Goal: Navigation & Orientation: Understand site structure

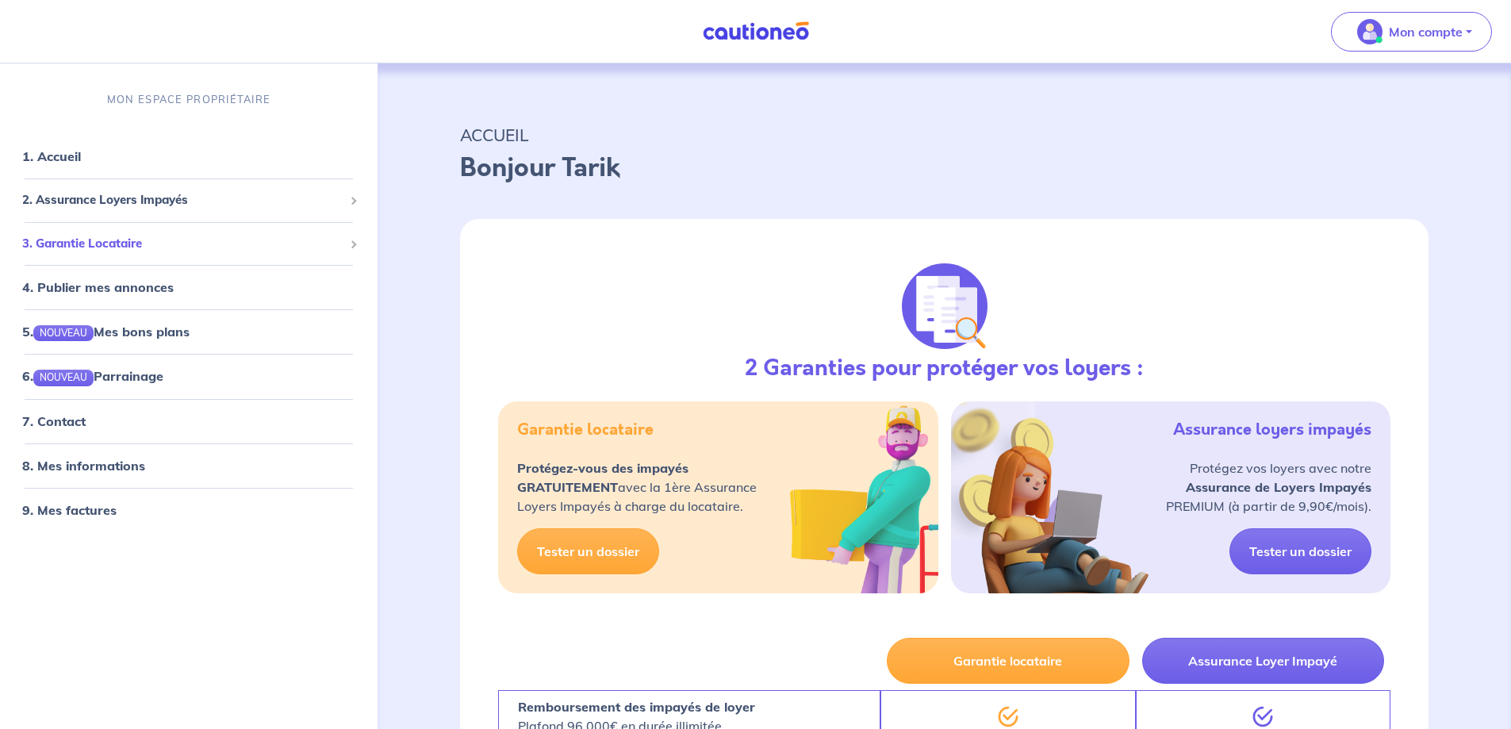
click at [97, 246] on span "3. Garantie Locataire" at bounding box center [182, 244] width 321 height 18
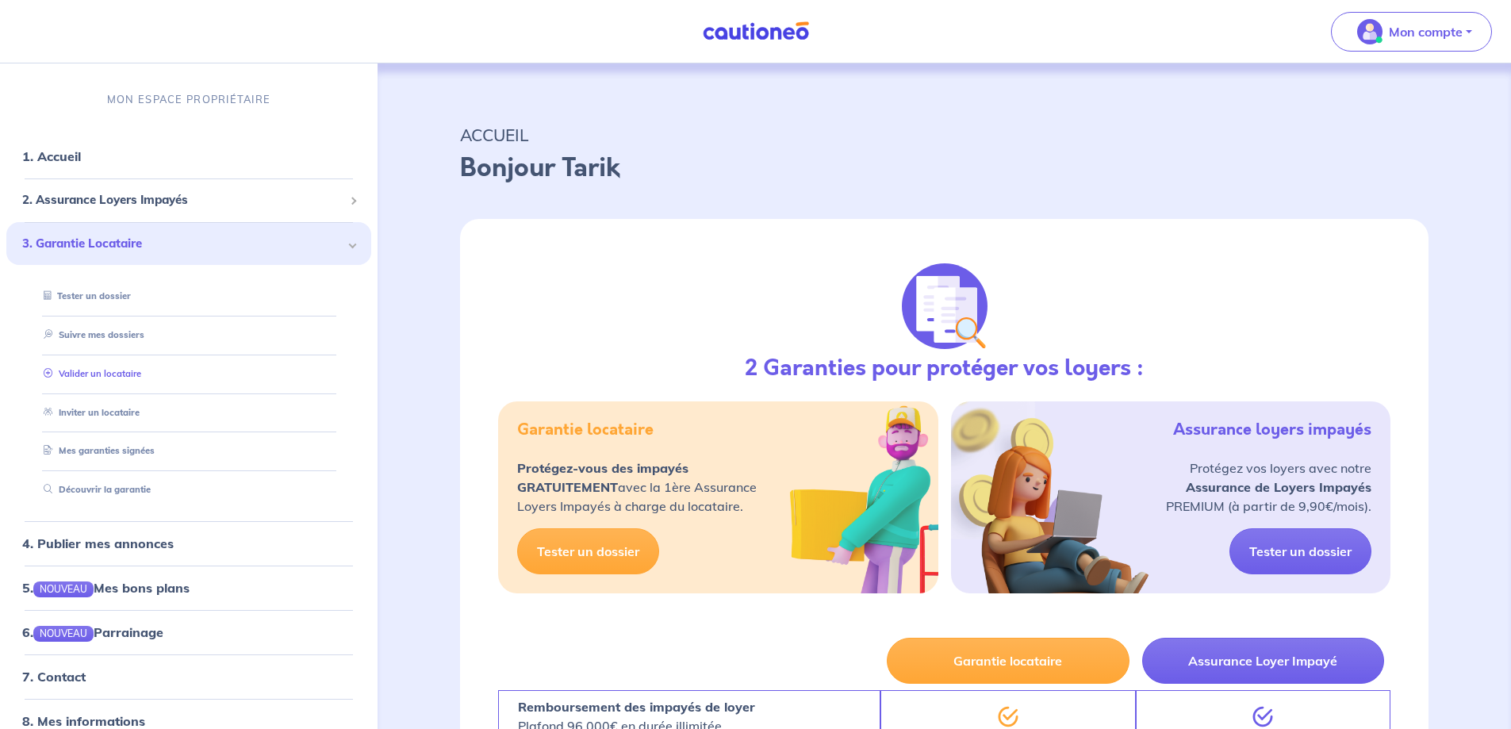
click at [102, 370] on link "Valider un locataire" at bounding box center [89, 373] width 104 height 11
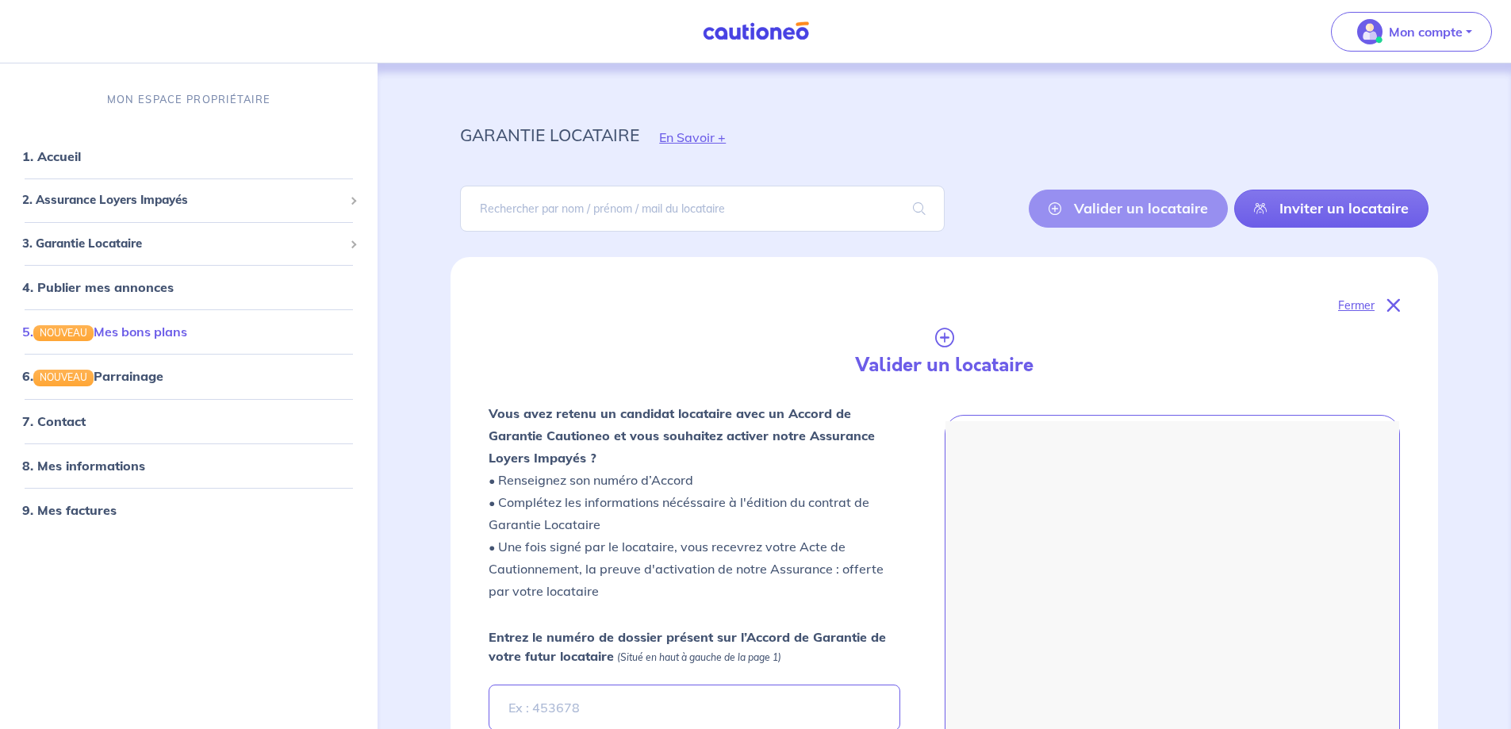
scroll to position [2, 0]
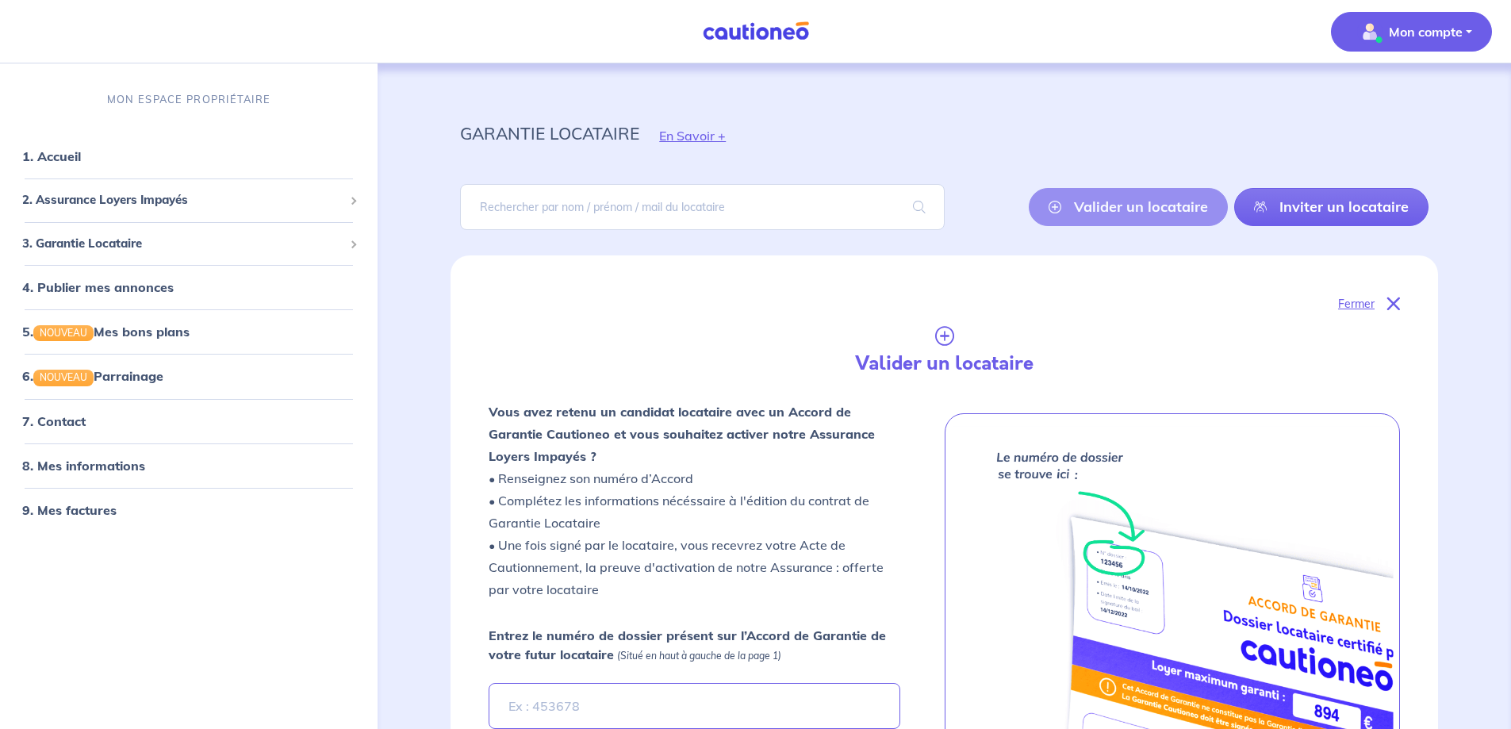
click at [1426, 44] on span "Mon compte" at bounding box center [1407, 31] width 112 height 25
click at [910, 145] on div "garantie locataire En Savoir +" at bounding box center [944, 135] width 1044 height 71
click at [95, 245] on span "3. Garantie Locataire" at bounding box center [182, 244] width 321 height 18
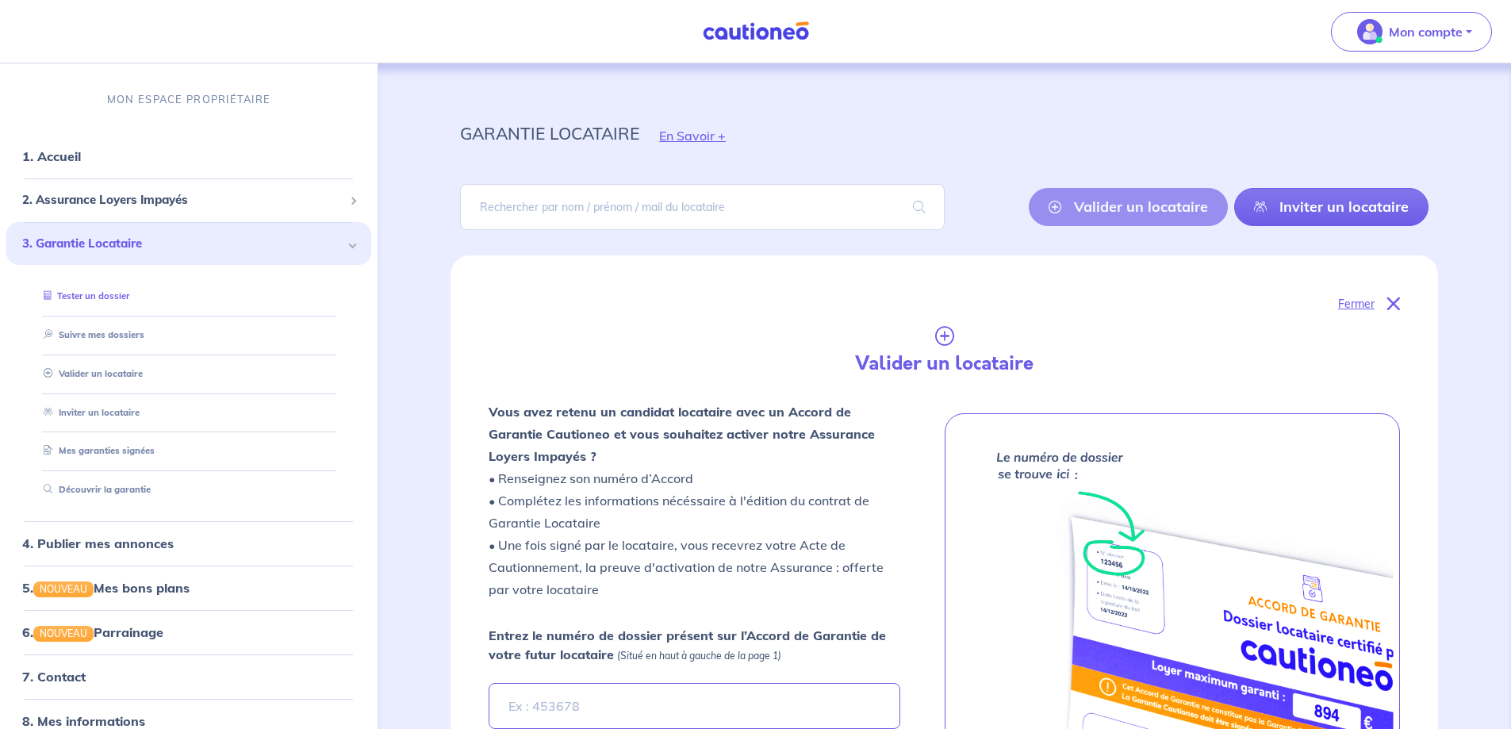
click at [102, 296] on link "Tester un dossier" at bounding box center [83, 295] width 92 height 11
click at [86, 330] on link "Suivre mes dossiers" at bounding box center [89, 334] width 105 height 11
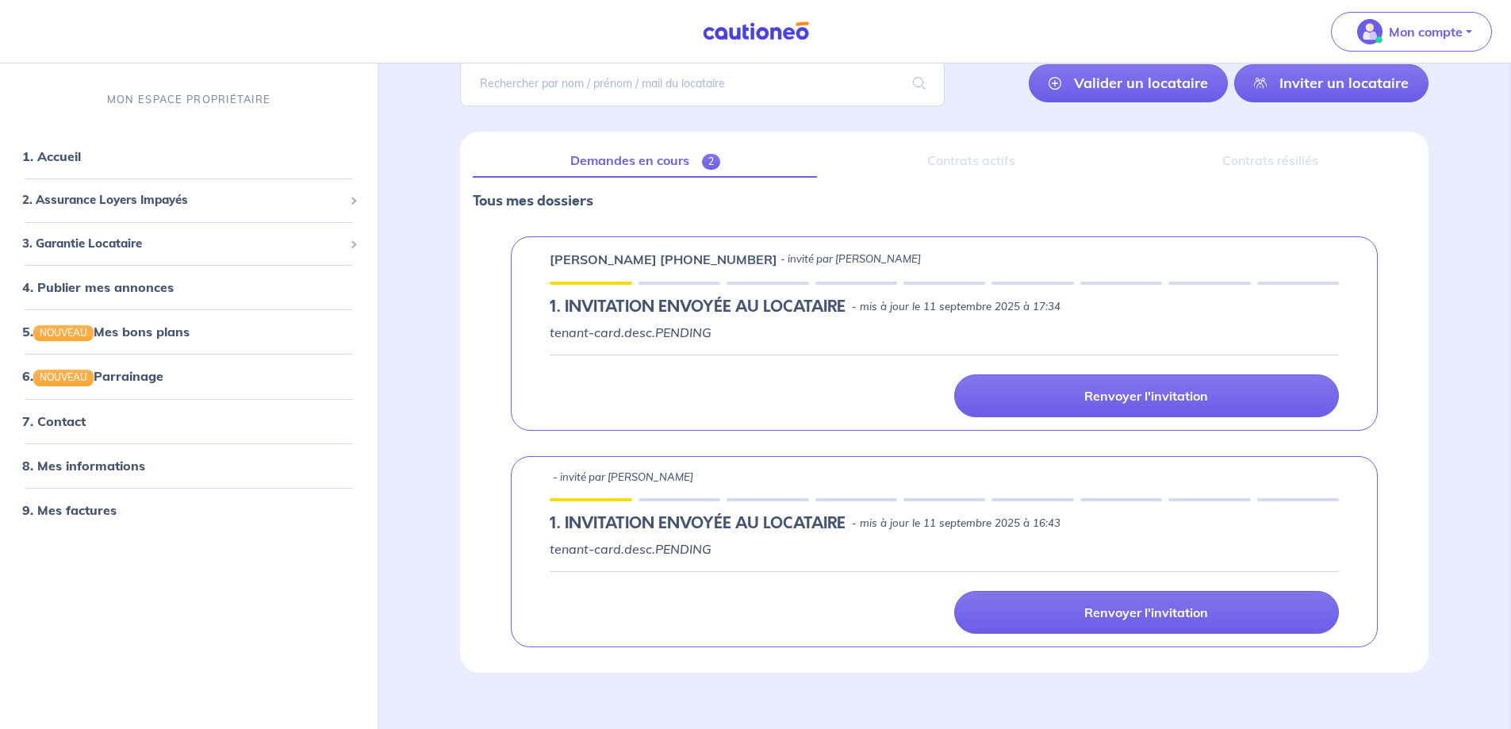
scroll to position [145, 0]
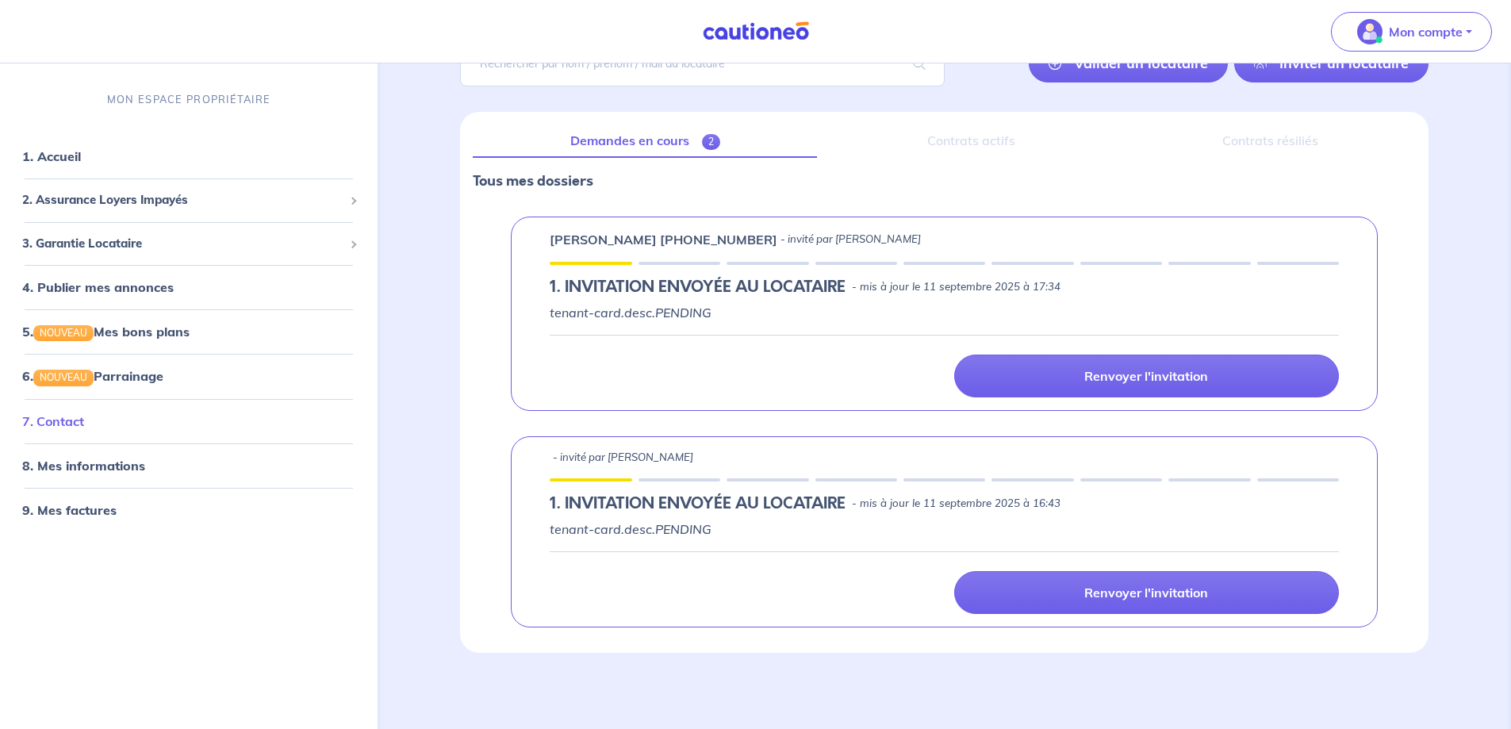
click at [68, 423] on link "7. Contact" at bounding box center [53, 420] width 62 height 16
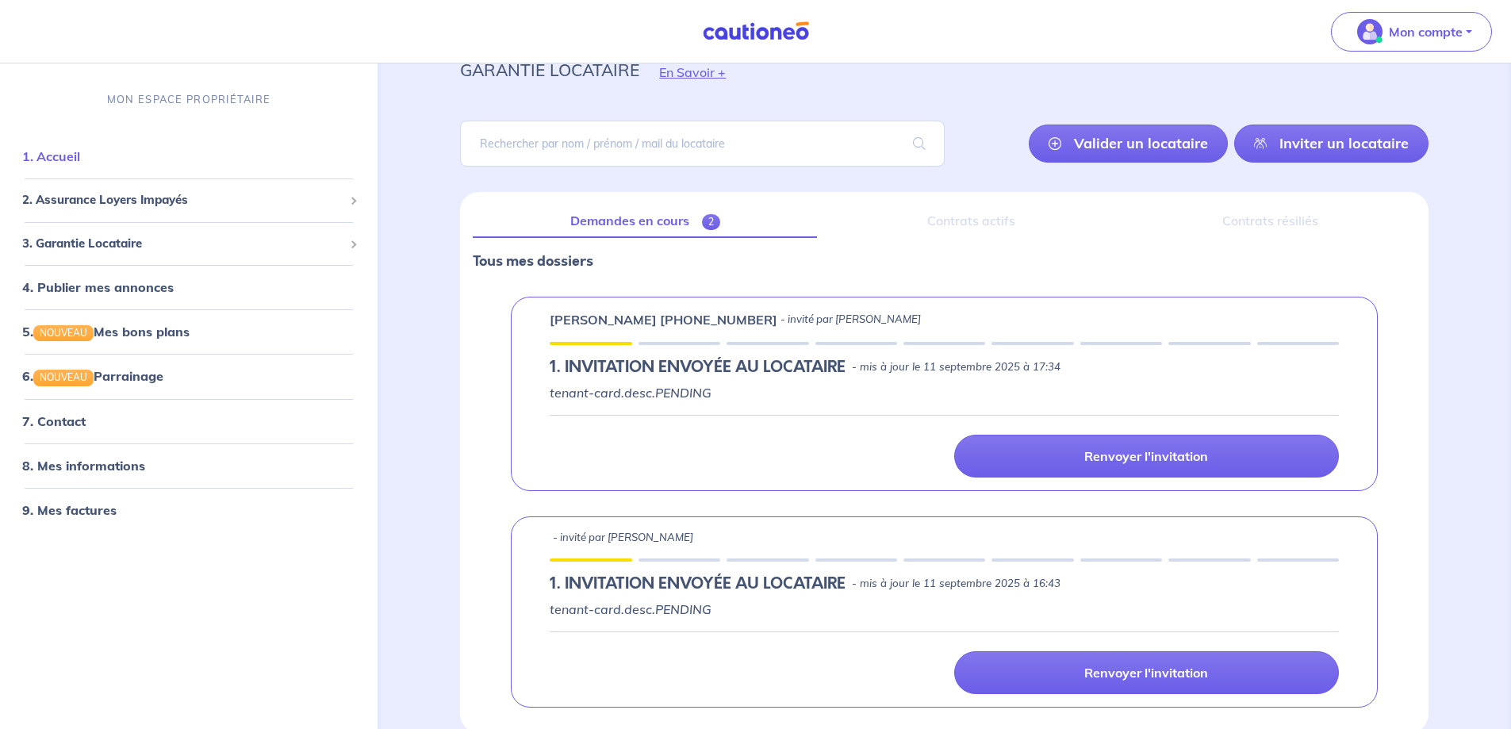
scroll to position [0, 0]
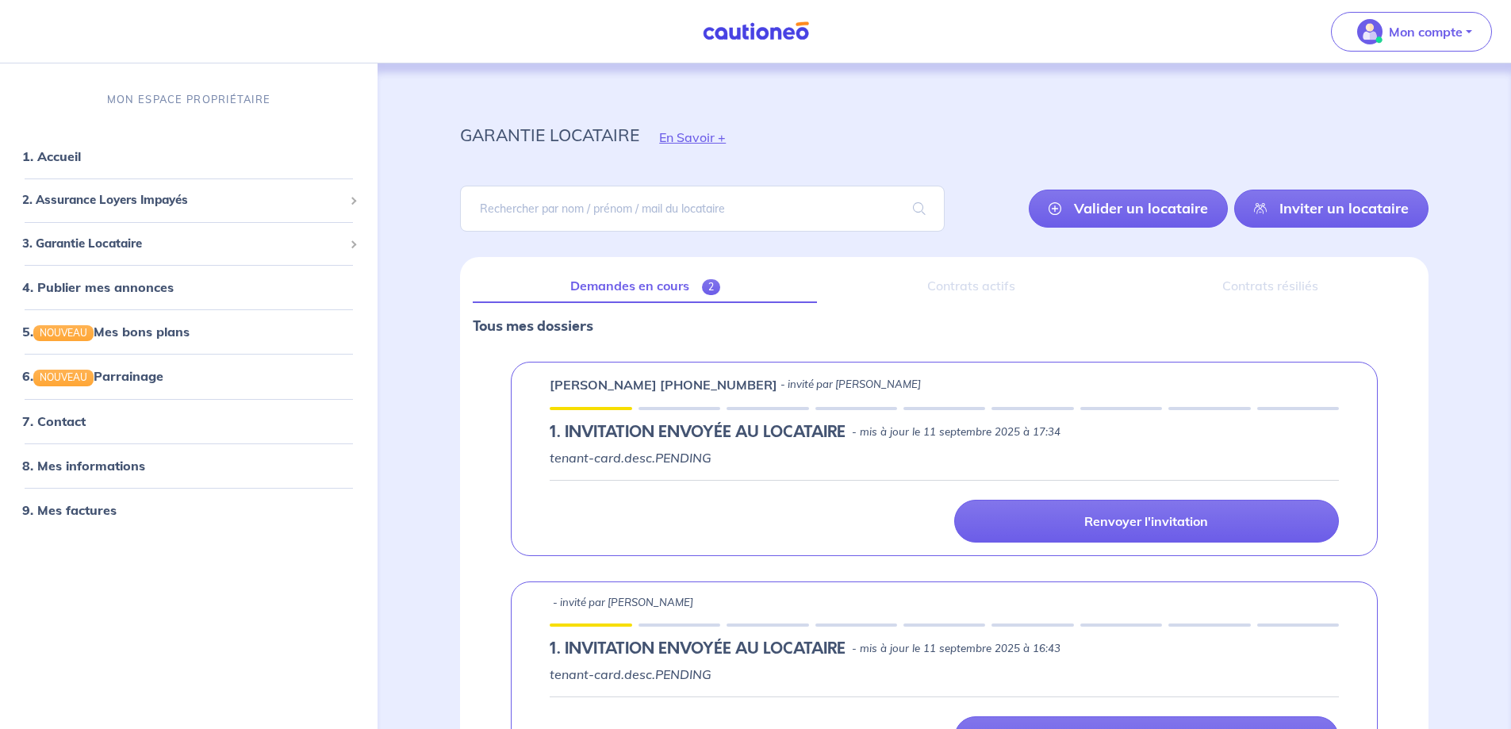
click at [734, 29] on img at bounding box center [755, 31] width 119 height 20
